Goal: Obtain resource: Download file/media

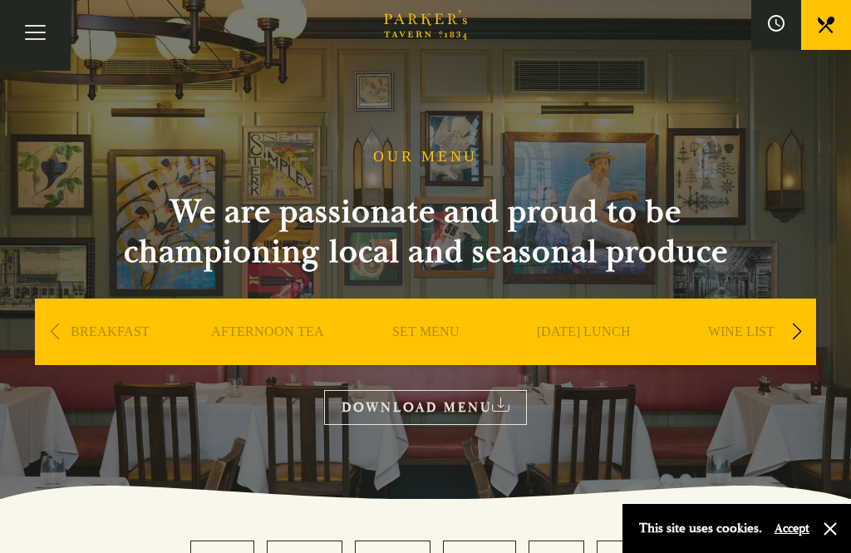
click at [438, 325] on link "SET MENU" at bounding box center [425, 356] width 67 height 67
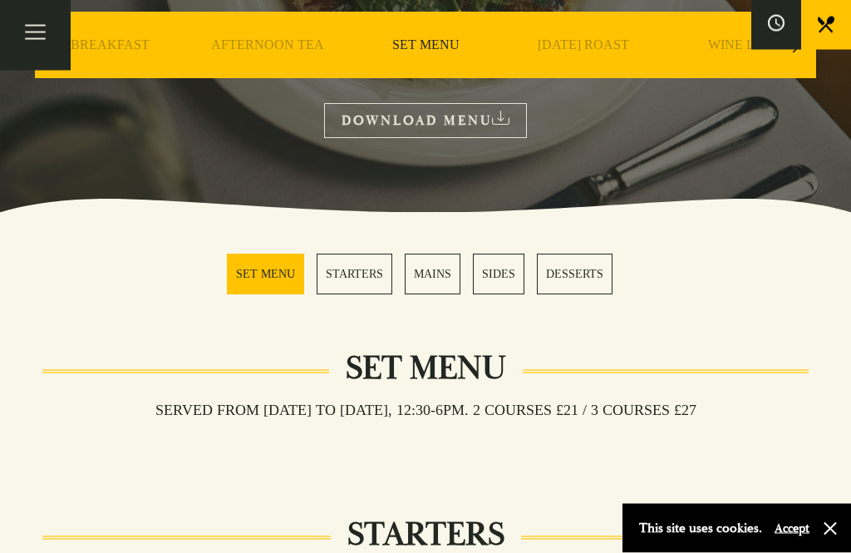
scroll to position [287, 0]
click at [351, 272] on link "STARTERS" at bounding box center [355, 274] width 76 height 41
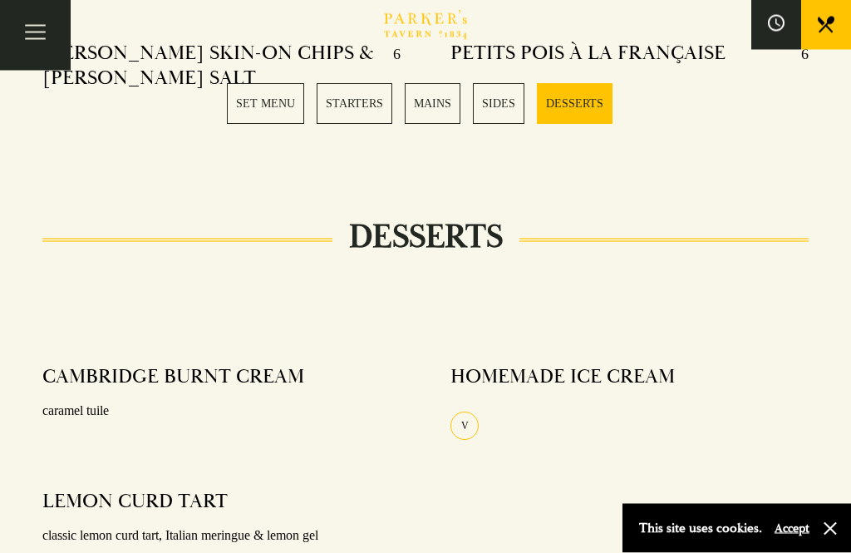
scroll to position [1932, 0]
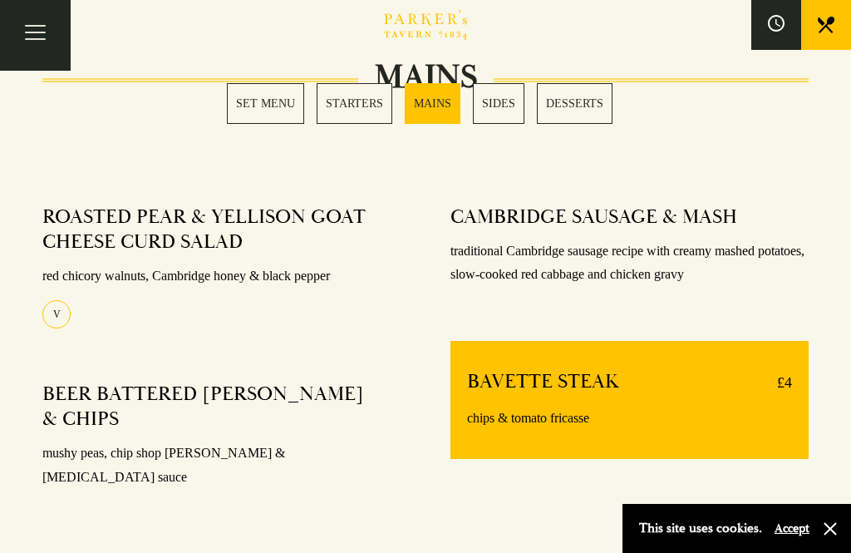
click at [361, 107] on link "STARTERS" at bounding box center [355, 103] width 76 height 41
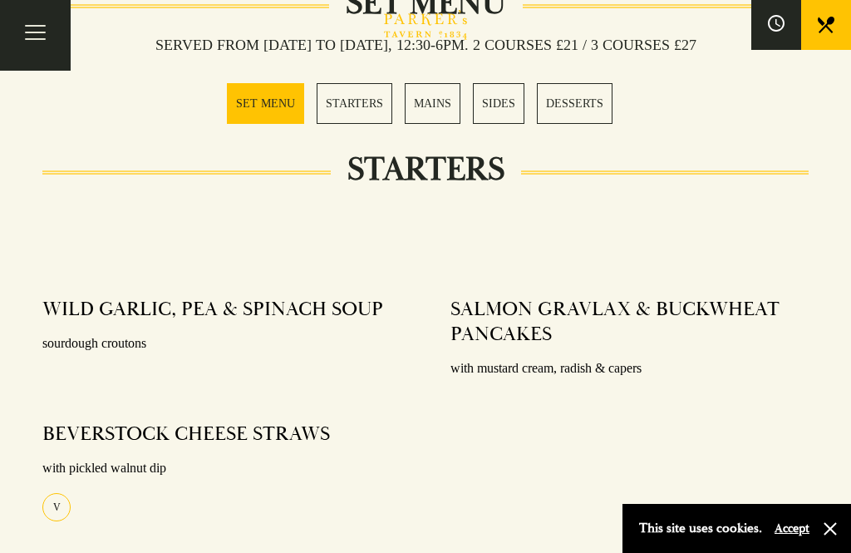
scroll to position [651, 0]
click at [260, 91] on link "SET MENU" at bounding box center [265, 103] width 77 height 41
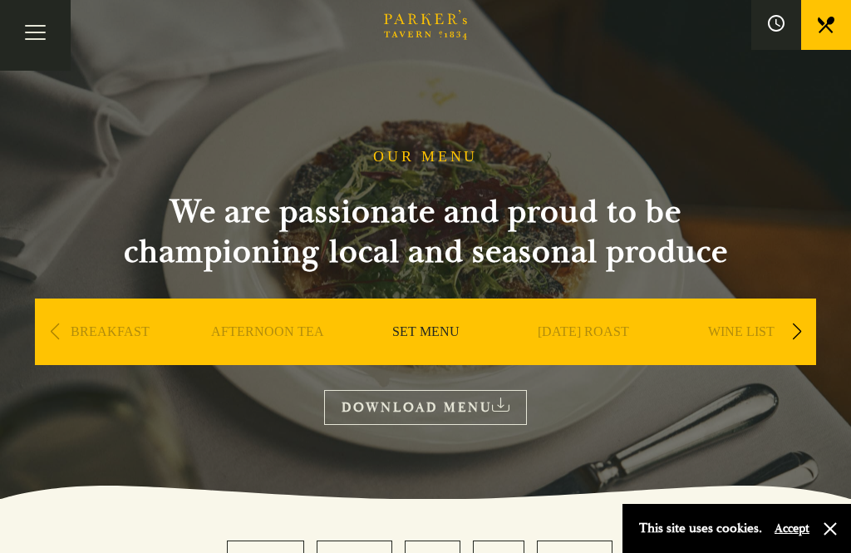
click at [473, 407] on link "DOWNLOAD MENU" at bounding box center [425, 407] width 203 height 34
click at [833, 536] on button "button" at bounding box center [830, 528] width 17 height 17
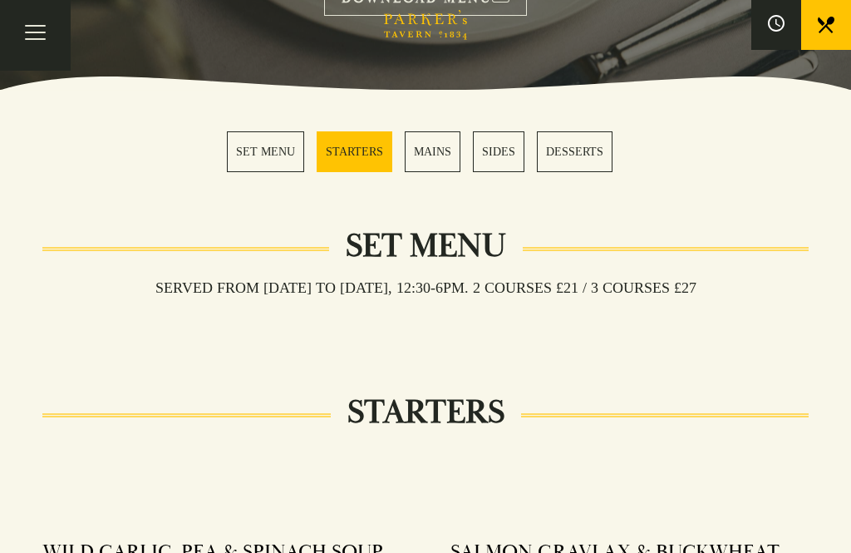
scroll to position [427, 0]
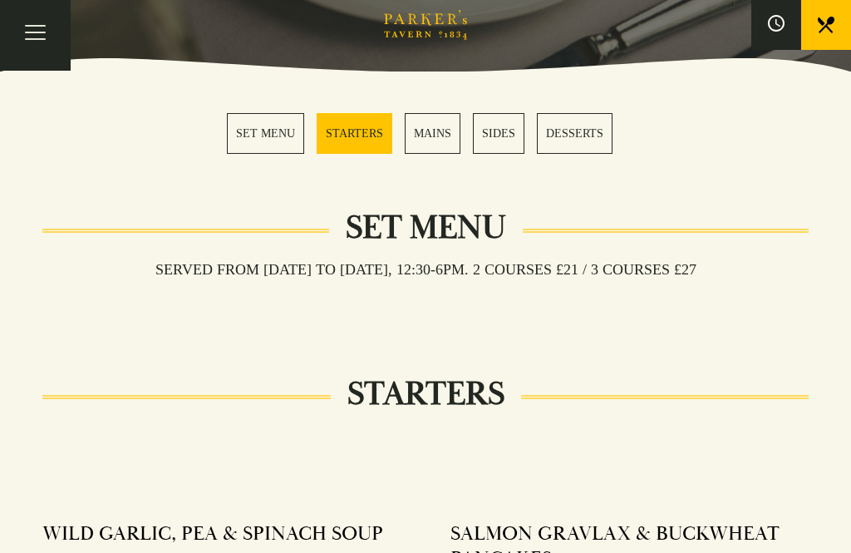
click at [442, 125] on link "MAINS" at bounding box center [433, 133] width 56 height 41
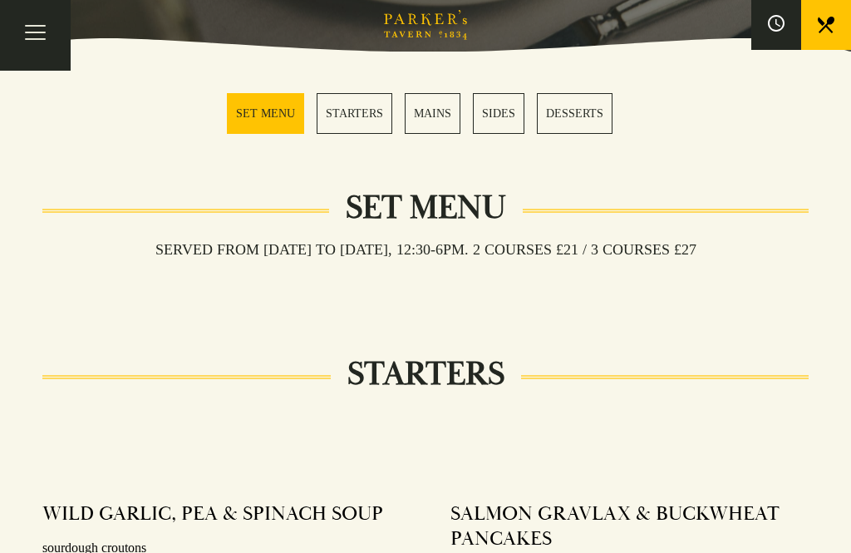
scroll to position [396, 0]
